Goal: Transaction & Acquisition: Purchase product/service

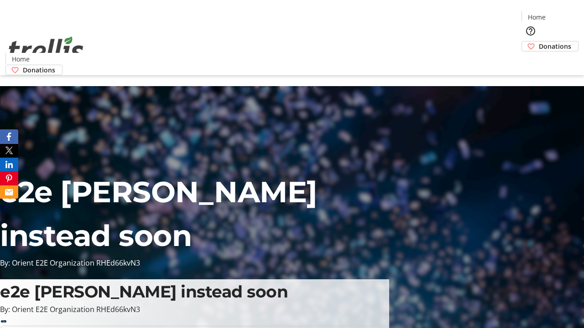
click at [539, 42] on span "Donations" at bounding box center [555, 47] width 32 height 10
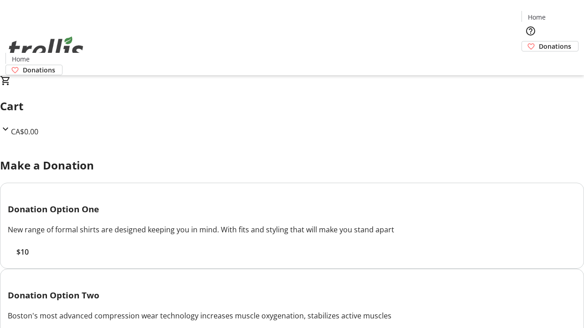
select select "CA"
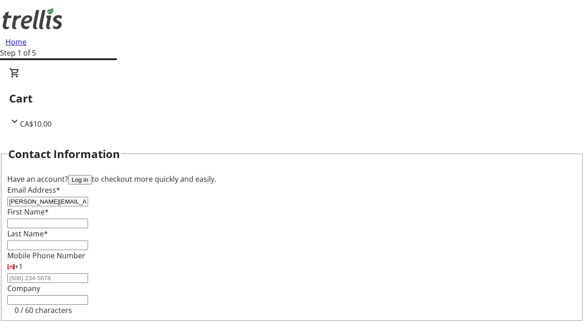
type input "[PERSON_NAME][EMAIL_ADDRESS][DOMAIN_NAME]"
type input "[PERSON_NAME]"
type input "Oberbrunner"
type input "[STREET_ADDRESS][PERSON_NAME]"
type input "Kelowna"
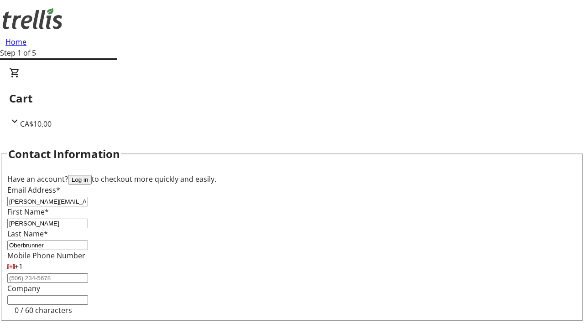
select select "BC"
type input "Kelowna"
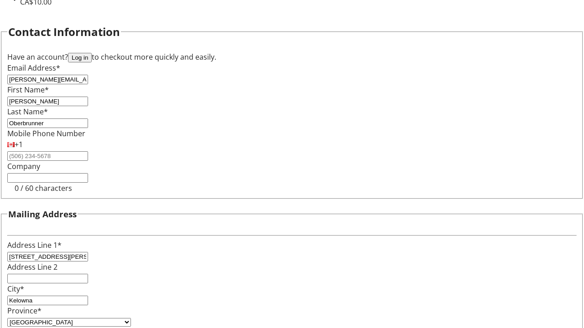
type input "V1Y 0C2"
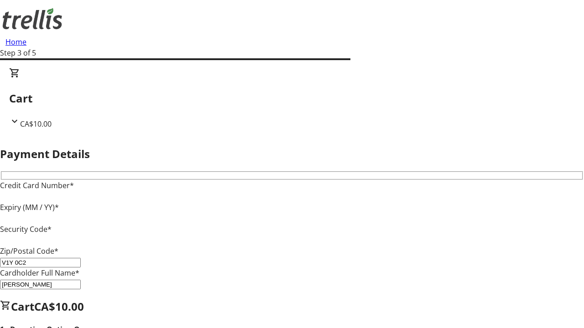
type input "V1Y 0C2"
